Goal: Check status: Check status

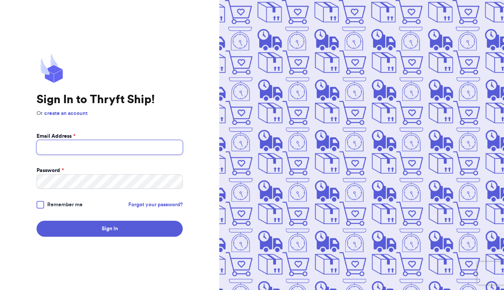
type input "[PERSON_NAME][EMAIL_ADDRESS][PERSON_NAME][DOMAIN_NAME]"
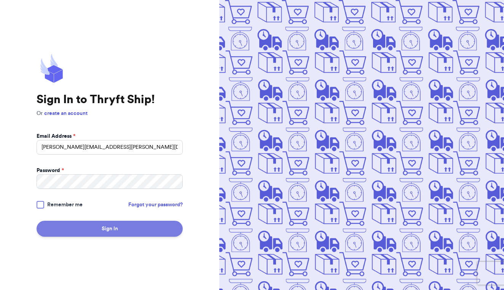
click at [89, 230] on button "Sign In" at bounding box center [110, 229] width 146 height 16
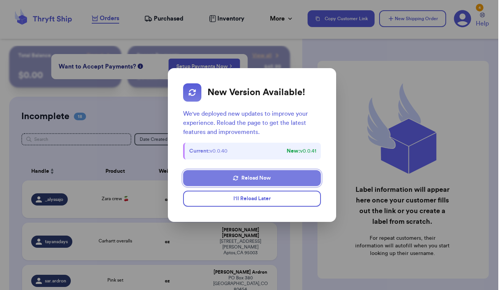
click at [288, 179] on button "Reload Now" at bounding box center [251, 178] width 137 height 16
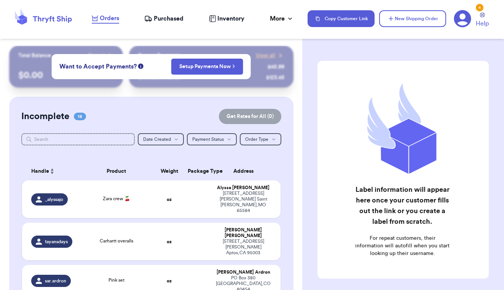
click at [165, 19] on span "Purchased" at bounding box center [169, 18] width 30 height 9
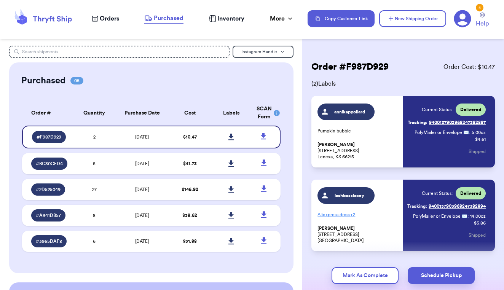
click at [104, 16] on span "Orders" at bounding box center [109, 18] width 19 height 9
